Goal: Find specific fact: Find specific fact

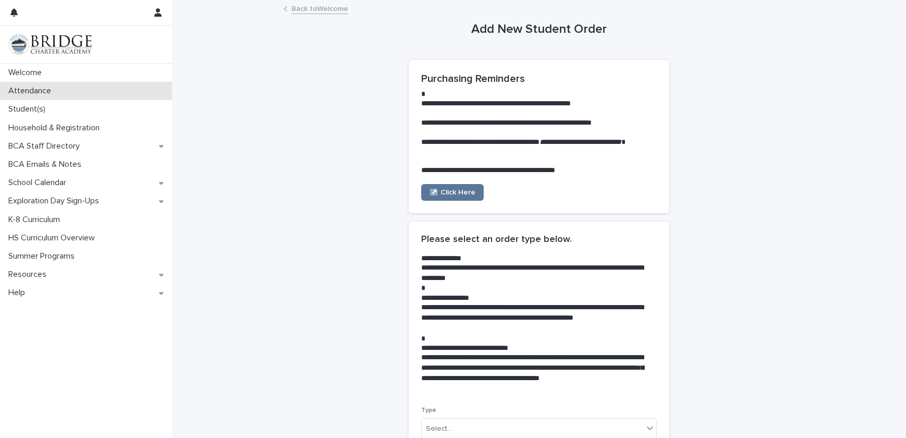
click at [19, 99] on div "Attendance" at bounding box center [86, 91] width 172 height 18
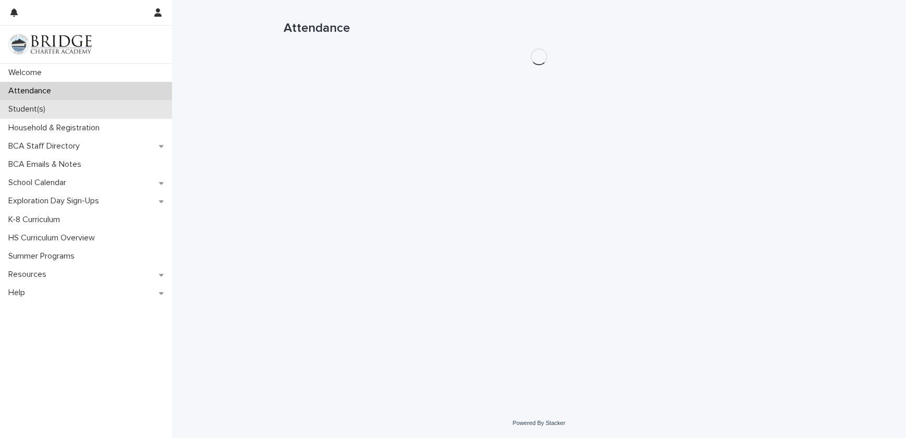
click at [32, 104] on p "Student(s)" at bounding box center [29, 109] width 50 height 10
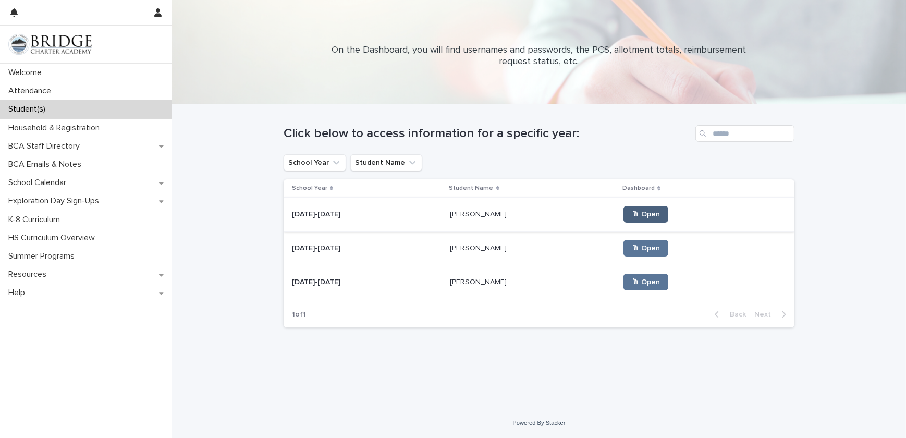
click at [646, 208] on link "🖱 Open" at bounding box center [645, 214] width 45 height 17
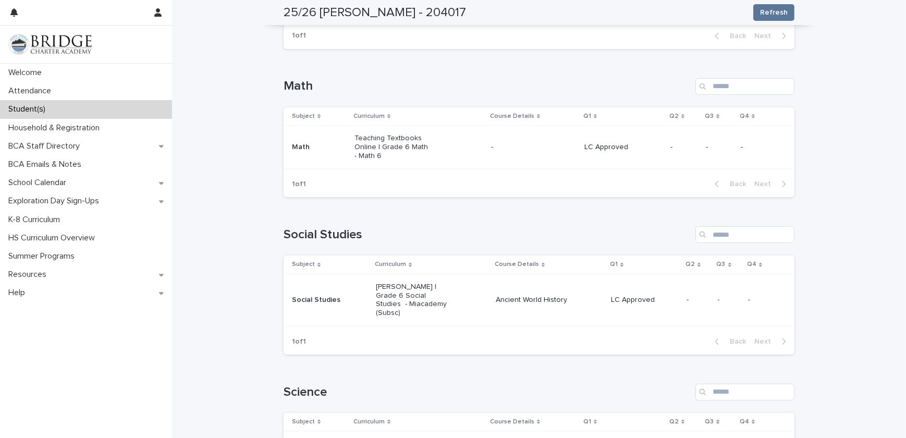
scroll to position [371, 0]
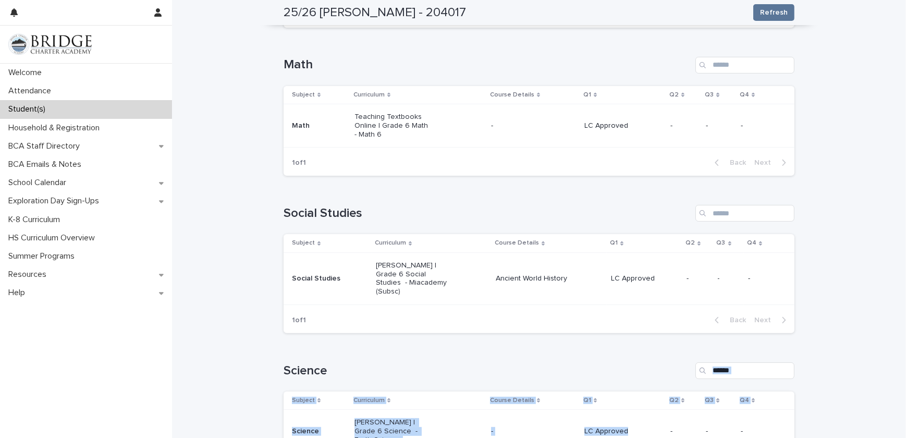
drag, startPoint x: 640, startPoint y: 417, endPoint x: 655, endPoint y: 335, distance: 83.1
click at [655, 341] on div "Loading... Saving… Science Subject Curriculum Course Details Q1 Q2 Q3 Q4 Scienc…" at bounding box center [539, 415] width 511 height 149
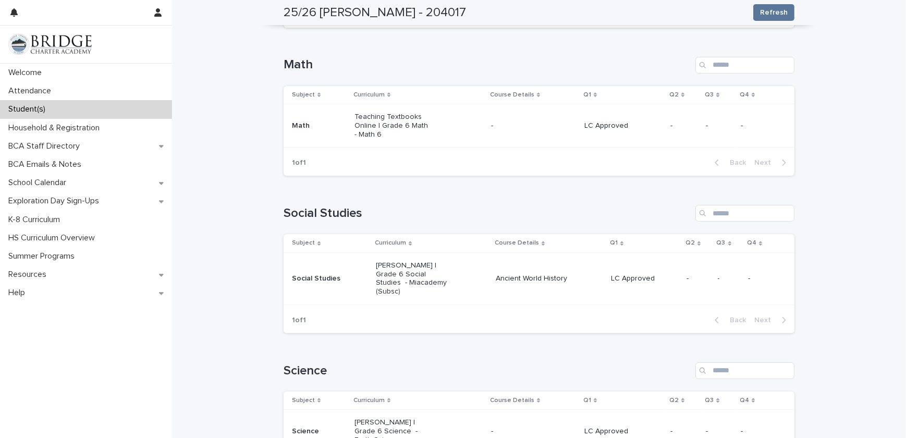
click at [873, 317] on div "**********" at bounding box center [539, 249] width 734 height 1239
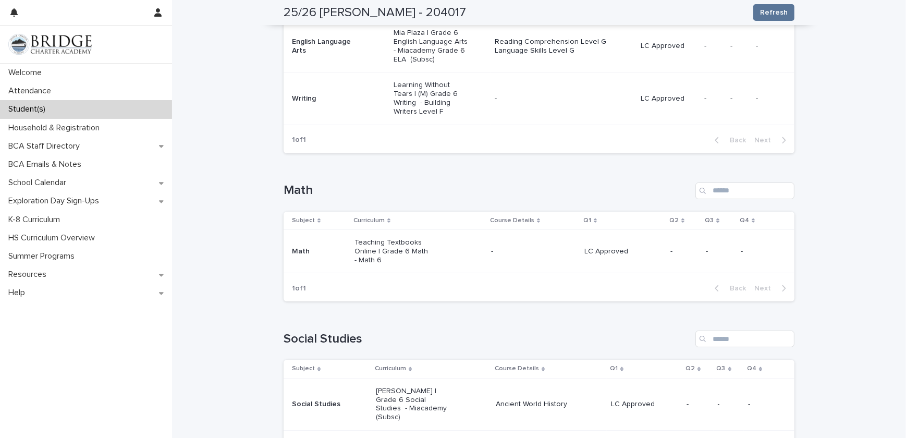
scroll to position [0, 0]
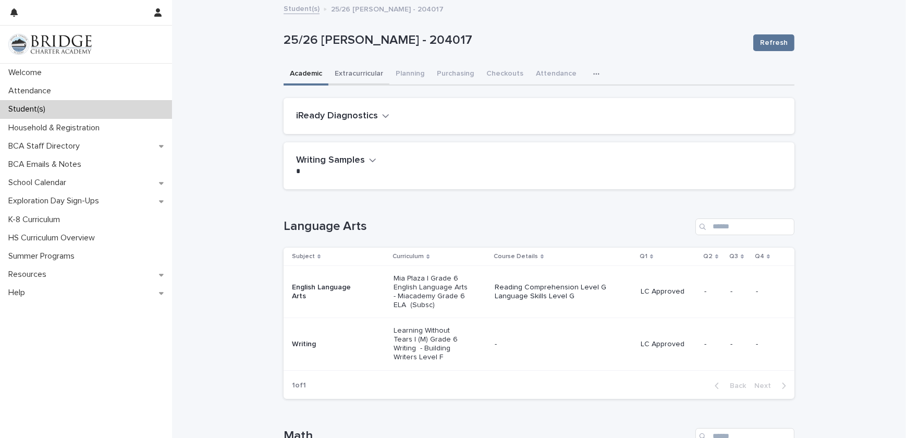
click at [362, 68] on button "Extracurricular" at bounding box center [358, 75] width 61 height 22
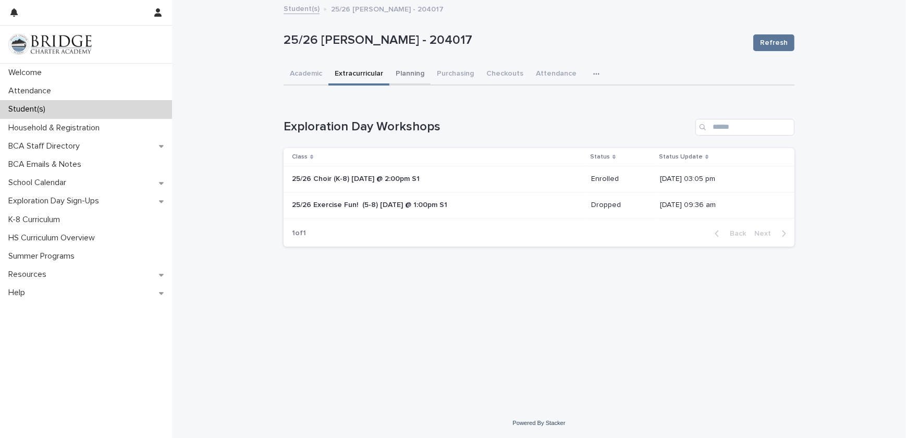
click at [405, 73] on button "Planning" at bounding box center [409, 75] width 41 height 22
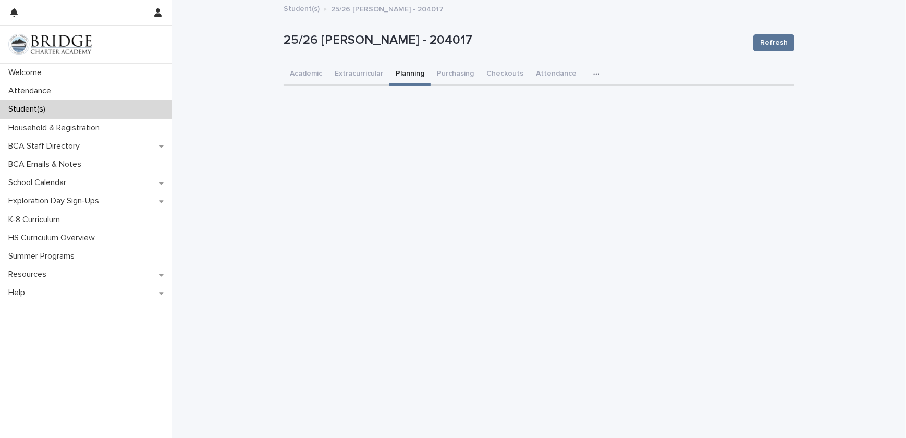
click at [593, 71] on icon "button" at bounding box center [596, 73] width 6 height 7
click at [552, 94] on button "General" at bounding box center [563, 101] width 69 height 16
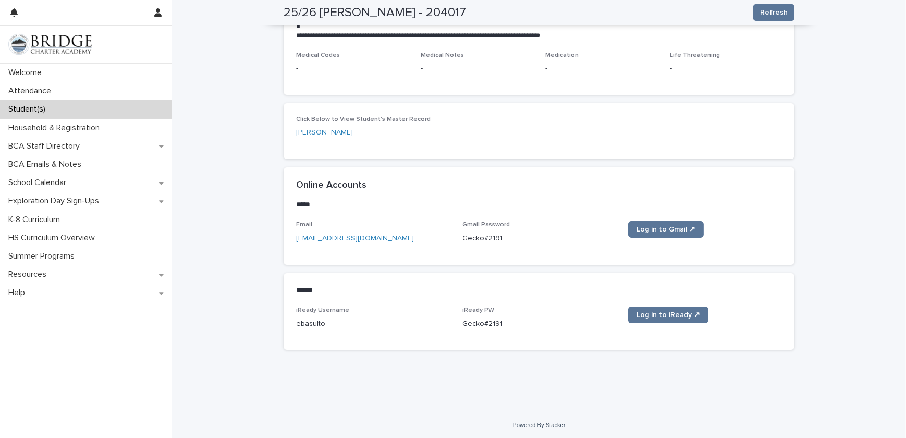
scroll to position [351, 0]
click at [495, 318] on p "Gecko#2191" at bounding box center [539, 322] width 154 height 11
click at [472, 301] on div "****** •••" at bounding box center [539, 289] width 511 height 34
click at [471, 301] on div "****** •••" at bounding box center [539, 289] width 511 height 34
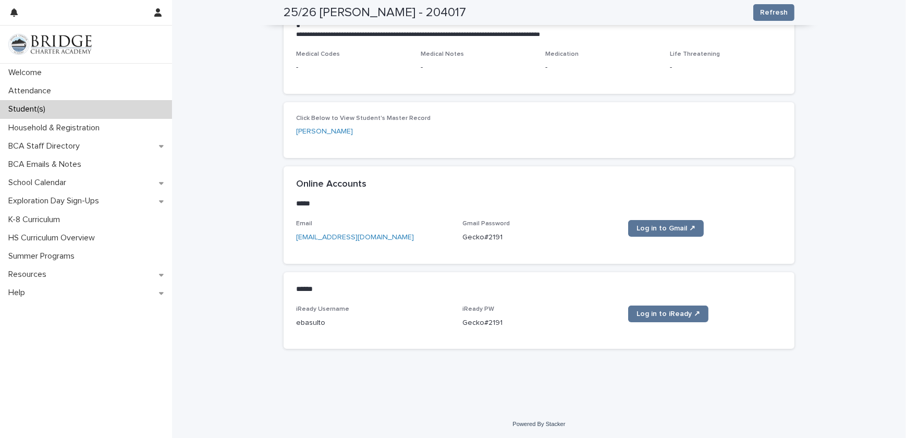
drag, startPoint x: 502, startPoint y: 320, endPoint x: 481, endPoint y: 313, distance: 21.8
drag, startPoint x: 481, startPoint y: 313, endPoint x: 451, endPoint y: 321, distance: 30.6
drag, startPoint x: 451, startPoint y: 321, endPoint x: 579, endPoint y: 323, distance: 127.7
click at [579, 323] on p "Gecko#2191" at bounding box center [539, 322] width 154 height 11
drag, startPoint x: 498, startPoint y: 319, endPoint x: 453, endPoint y: 323, distance: 45.0
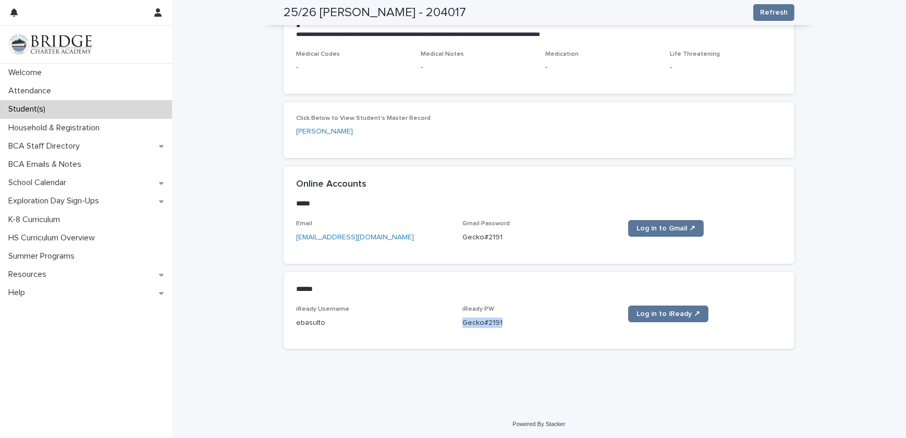
click at [453, 323] on div "iReady Username ebasulto iReady PW [SECURITY_DATA] Log in to iReady ↗" at bounding box center [539, 320] width 486 height 31
click at [586, 363] on div "**********" at bounding box center [538, 17] width 521 height 734
copy p "Gecko#2191"
click at [659, 222] on link "Log in to Gmail ↗" at bounding box center [666, 228] width 76 height 17
click at [354, 237] on link "[EMAIL_ADDRESS][DOMAIN_NAME]" at bounding box center [355, 237] width 118 height 7
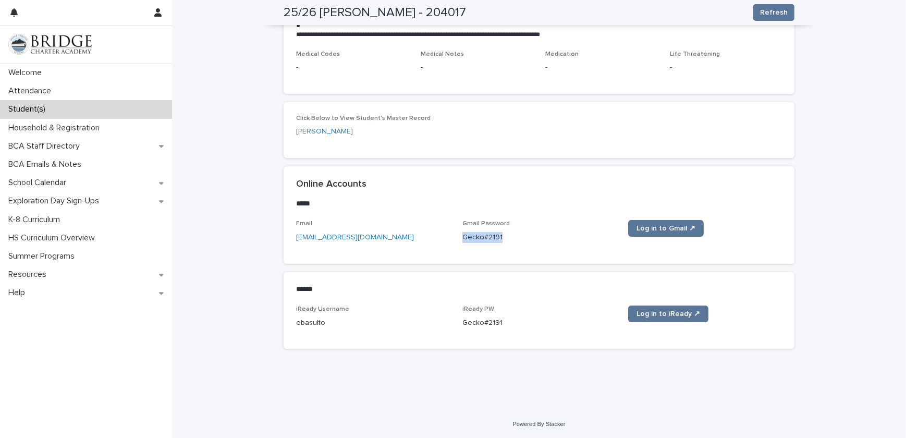
drag, startPoint x: 500, startPoint y: 237, endPoint x: 458, endPoint y: 237, distance: 42.2
click at [458, 237] on div "Email [EMAIL_ADDRESS][DOMAIN_NAME] Gmail Password [SECURITY_DATA] Log in to Gma…" at bounding box center [539, 235] width 486 height 31
copy p "Gecko#2191"
click at [559, 248] on div "Gmail Password [SECURITY_DATA]" at bounding box center [539, 235] width 154 height 31
